Goal: Navigation & Orientation: Find specific page/section

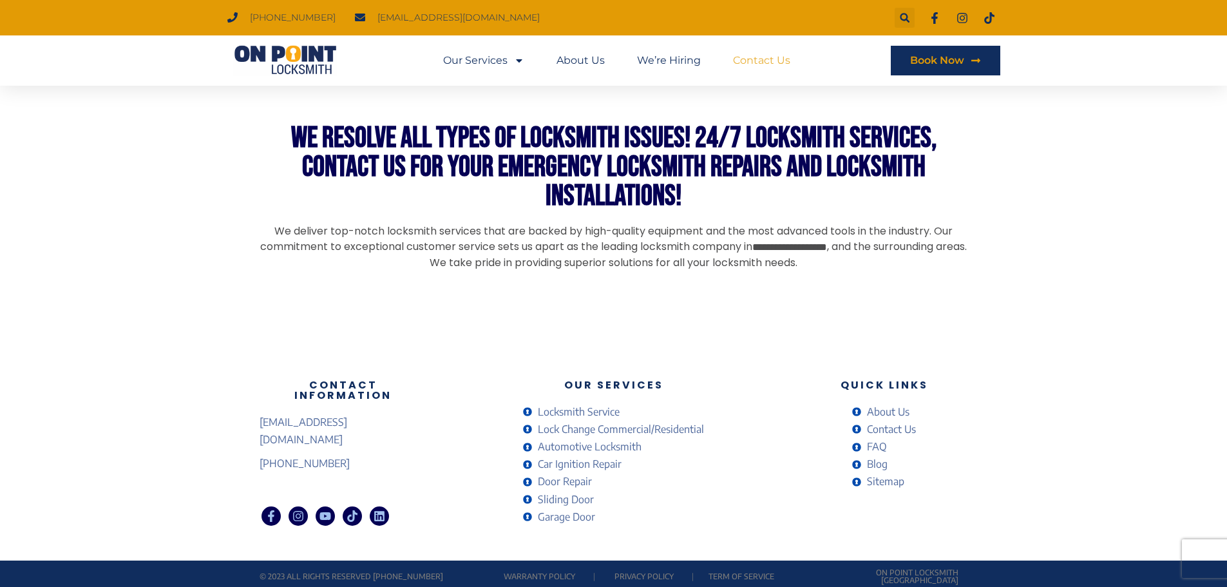
scroll to position [1001, 0]
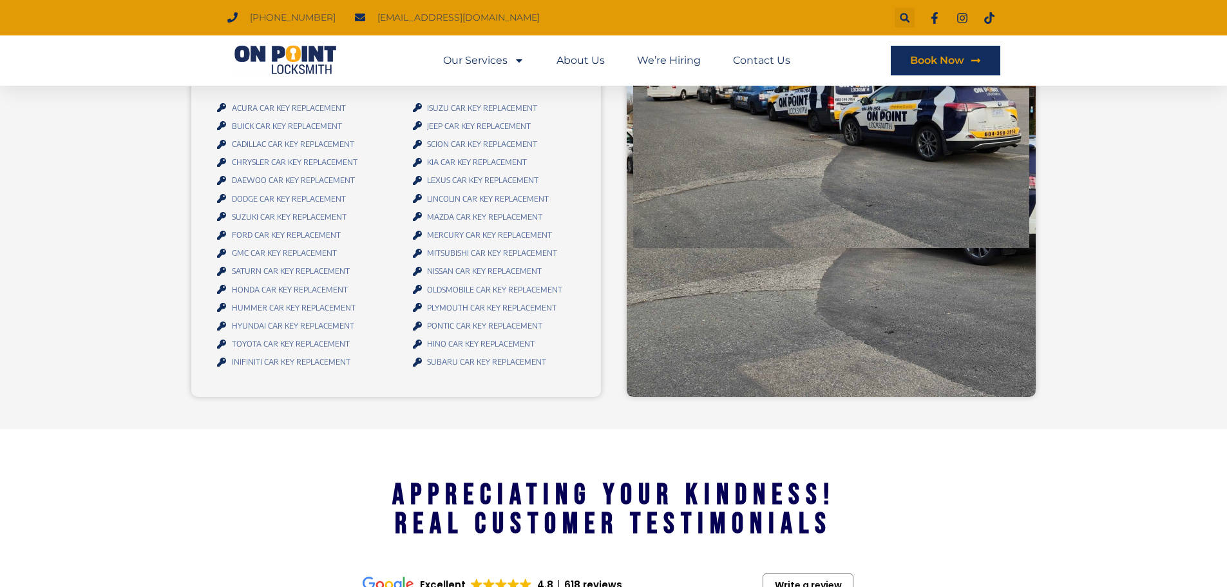
scroll to position [1303, 0]
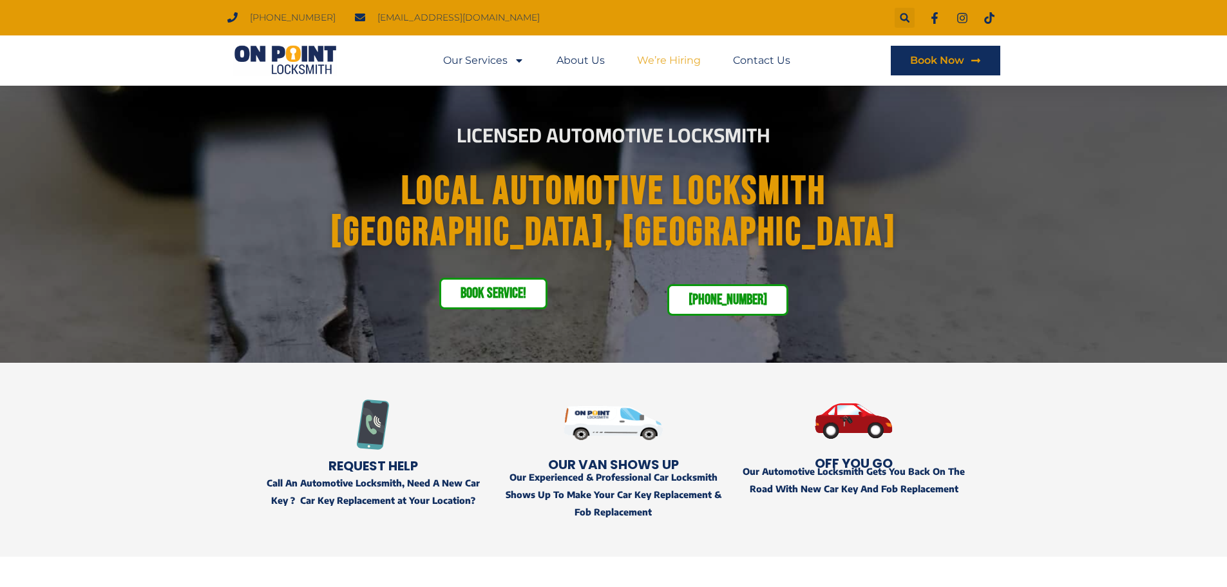
click at [643, 61] on link "We’re Hiring" at bounding box center [669, 61] width 64 height 30
